Goal: Find contact information: Find contact information

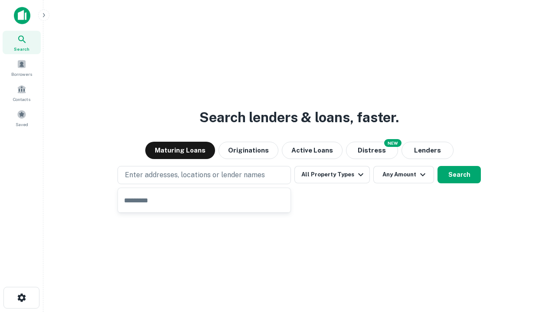
type input "**********"
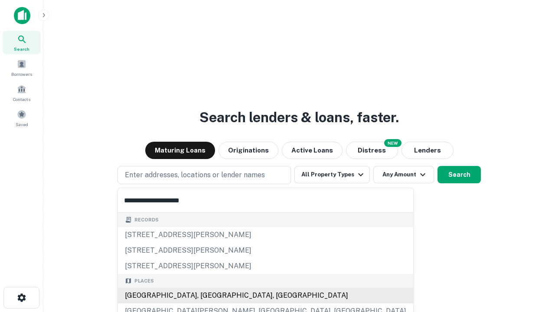
click at [207, 296] on div "[GEOGRAPHIC_DATA], [GEOGRAPHIC_DATA], [GEOGRAPHIC_DATA]" at bounding box center [265, 296] width 295 height 16
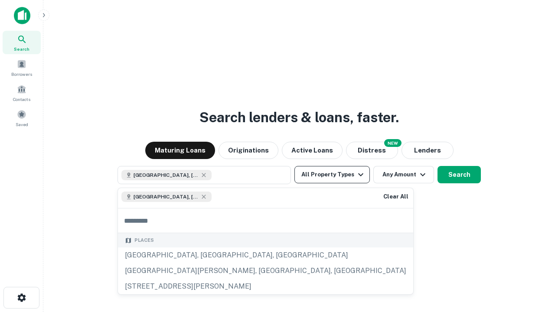
click at [332, 175] on button "All Property Types" at bounding box center [332, 174] width 75 height 17
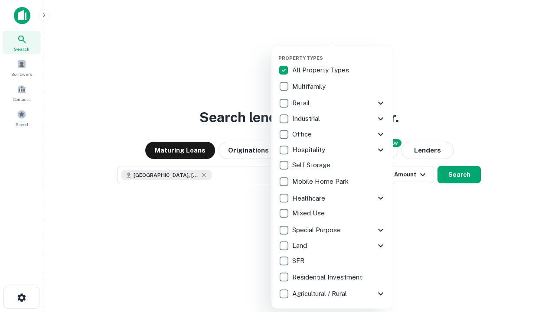
click at [339, 52] on button "button" at bounding box center [338, 52] width 121 height 0
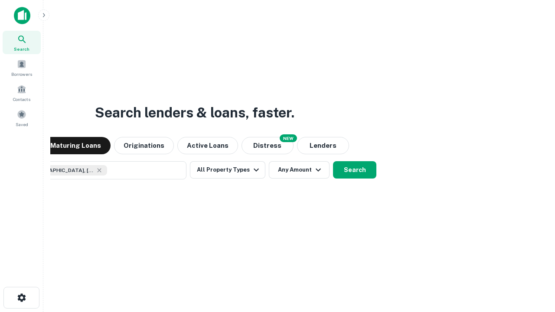
scroll to position [14, 0]
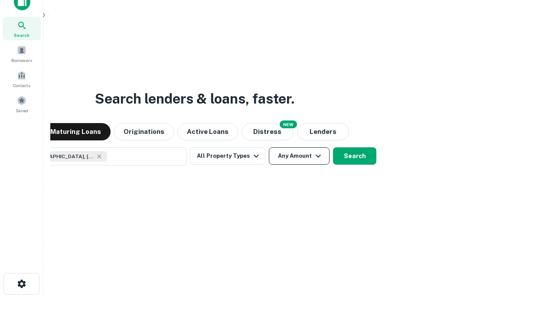
click at [269, 147] on button "Any Amount" at bounding box center [299, 155] width 61 height 17
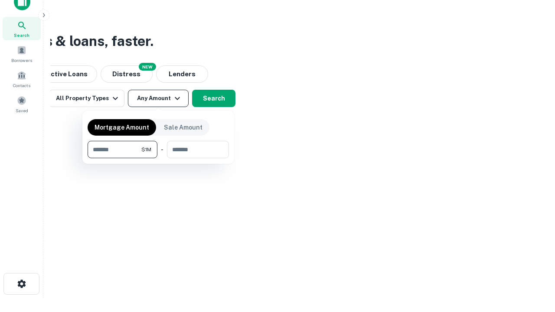
type input "*******"
click at [158, 158] on button "button" at bounding box center [158, 158] width 141 height 0
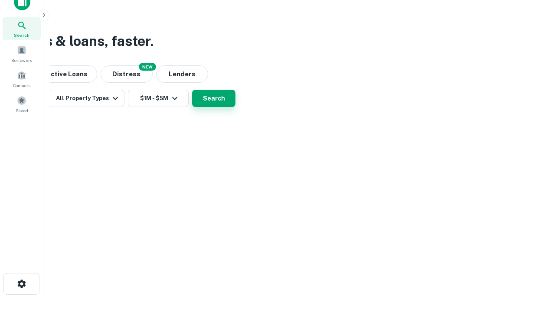
click at [236, 107] on button "Search" at bounding box center [213, 98] width 43 height 17
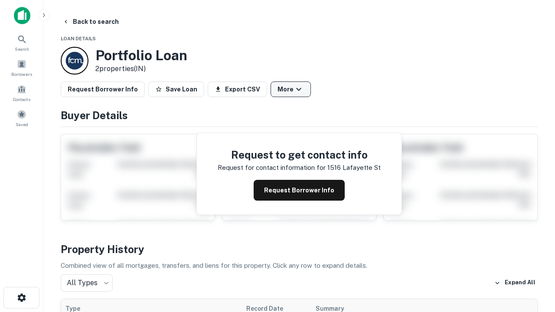
click at [291, 89] on button "More" at bounding box center [291, 90] width 40 height 16
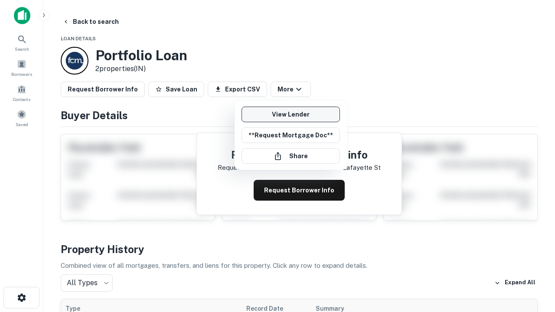
click at [291, 115] on link "View Lender" at bounding box center [291, 115] width 98 height 16
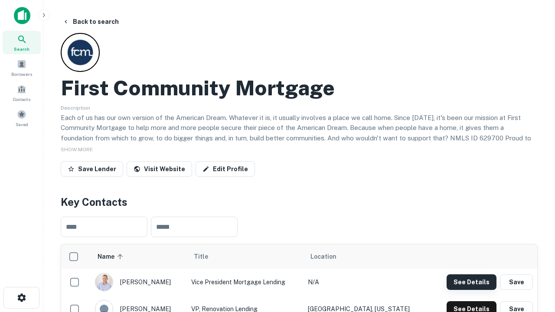
click at [471, 282] on button "See Details" at bounding box center [472, 283] width 50 height 16
